Goal: Information Seeking & Learning: Learn about a topic

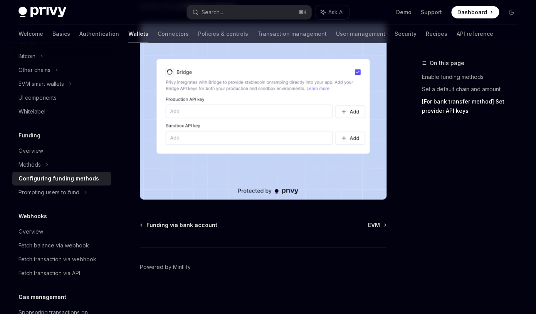
scroll to position [800, 0]
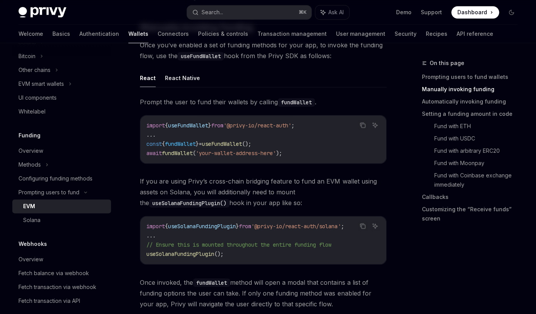
scroll to position [234, 0]
click at [45, 225] on link "Solana" at bounding box center [61, 220] width 99 height 14
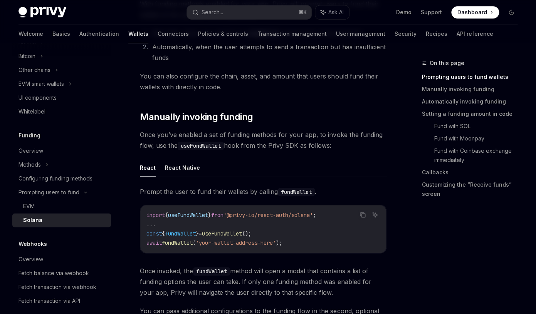
scroll to position [176, 0]
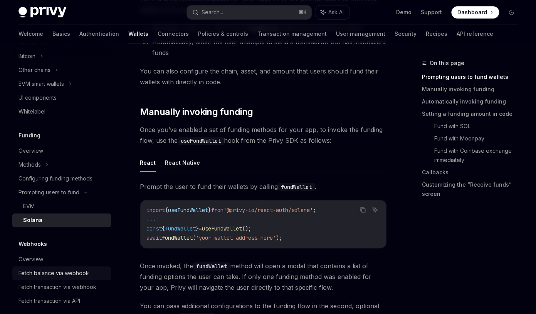
click at [45, 266] on link "Fetch balance via webhook" at bounding box center [61, 273] width 99 height 14
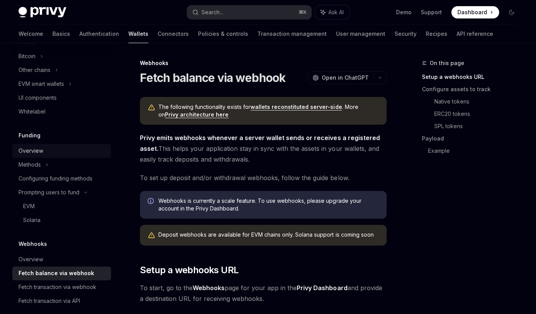
click at [54, 157] on link "Overview" at bounding box center [61, 151] width 99 height 14
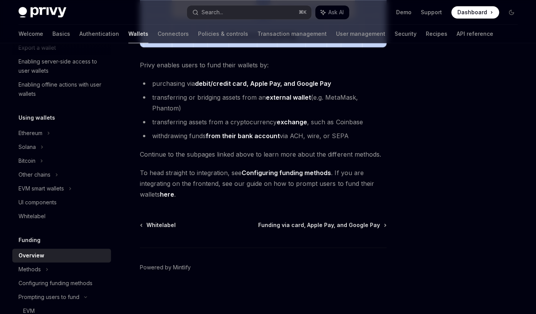
scroll to position [130, 0]
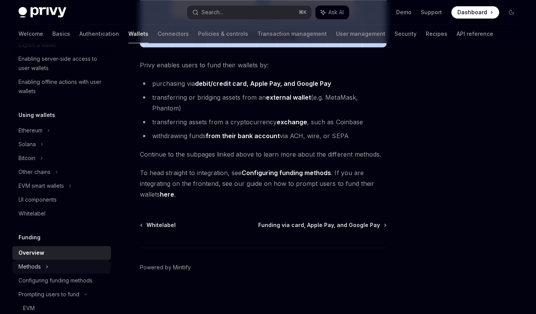
click at [36, 8] on div "Methods" at bounding box center [33, 3] width 30 height 9
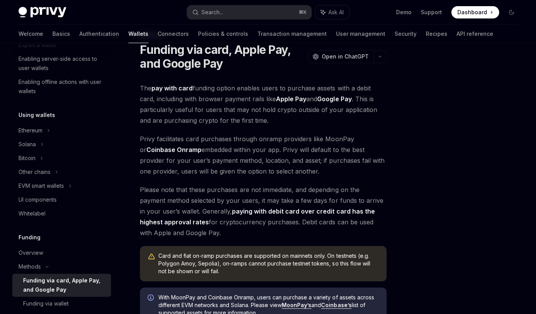
scroll to position [23, 0]
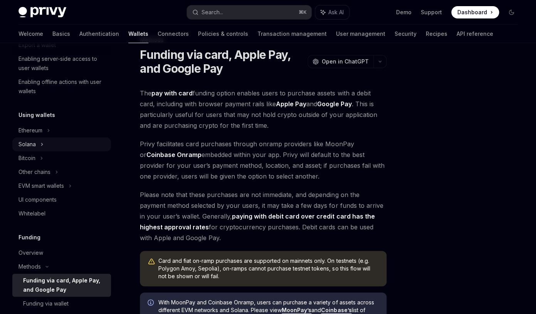
click at [52, 10] on div "Solana" at bounding box center [61, 4] width 99 height 14
type textarea "*"
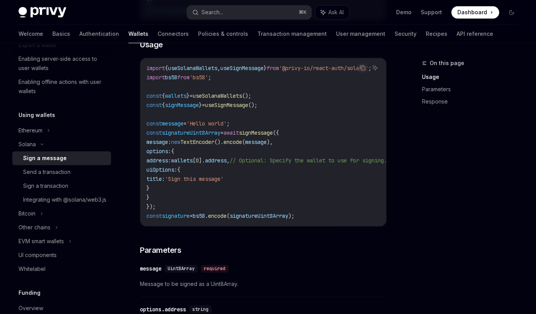
scroll to position [270, 0]
